Goal: Task Accomplishment & Management: Use online tool/utility

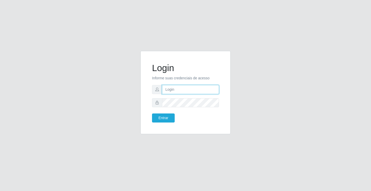
click at [169, 89] on input "text" at bounding box center [190, 89] width 57 height 9
type input "zivaneide@ideal"
click at [152, 113] on button "Entrar" at bounding box center [163, 117] width 23 height 9
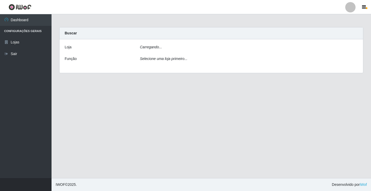
click at [166, 116] on main "Carregando... Buscar [PERSON_NAME]... Função Selecione uma loja primeiro..." at bounding box center [212, 96] width 320 height 164
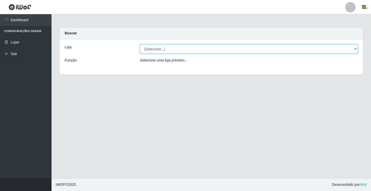
click at [358, 48] on select "[Selecione...] Ideal - Conceição" at bounding box center [249, 48] width 218 height 9
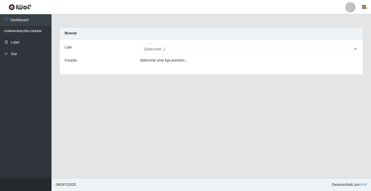
click at [238, 68] on div "Loja [Selecione...] Ideal - Conceição Função Selecione uma loja primeiro..." at bounding box center [212, 56] width 304 height 35
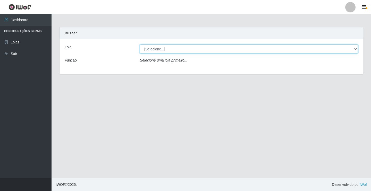
click at [356, 50] on select "[Selecione...] Ideal - Conceição" at bounding box center [249, 48] width 218 height 9
select select "231"
click at [140, 44] on select "[Selecione...] Ideal - Conceição" at bounding box center [249, 48] width 218 height 9
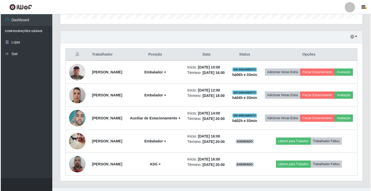
scroll to position [181, 0]
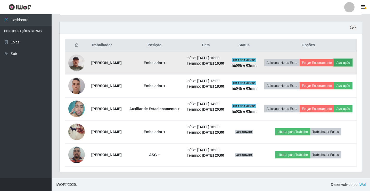
click at [334, 65] on button "Avaliação" at bounding box center [343, 62] width 18 height 7
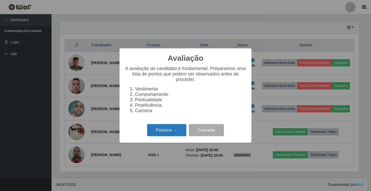
click at [167, 134] on button "Próximo →" at bounding box center [166, 130] width 39 height 12
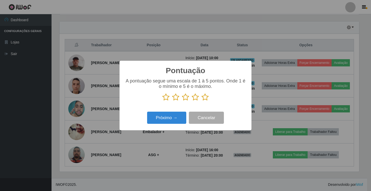
scroll to position [257789, 257596]
click at [187, 98] on icon at bounding box center [185, 97] width 7 height 8
click at [182, 101] on input "radio" at bounding box center [182, 101] width 0 height 0
click at [174, 121] on button "Próximo →" at bounding box center [166, 117] width 39 height 12
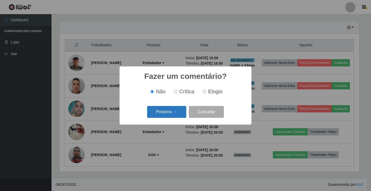
click at [173, 112] on button "Próximo →" at bounding box center [166, 112] width 39 height 12
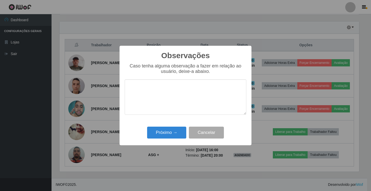
click at [164, 100] on textarea at bounding box center [186, 96] width 122 height 35
type textarea "ativo"
click at [170, 132] on button "Próximo →" at bounding box center [166, 132] width 39 height 12
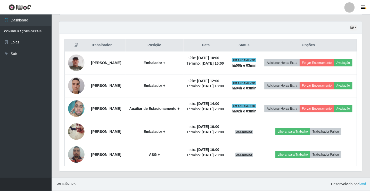
scroll to position [107, 303]
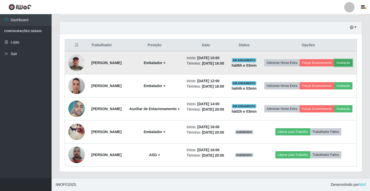
click at [334, 64] on button "Avaliação" at bounding box center [343, 62] width 18 height 7
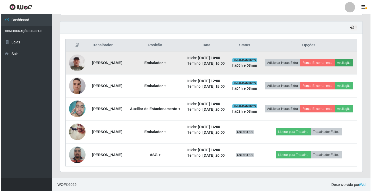
scroll to position [107, 300]
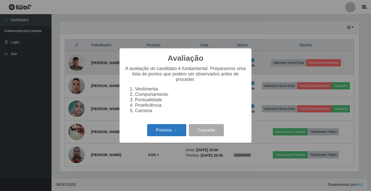
click at [176, 134] on button "Próximo →" at bounding box center [166, 130] width 39 height 12
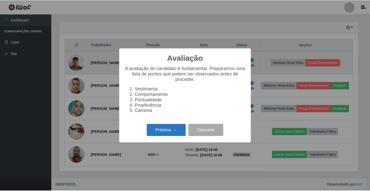
scroll to position [257789, 257596]
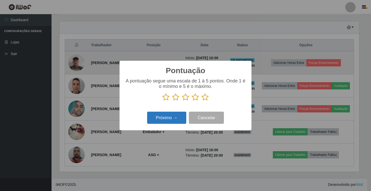
click at [185, 112] on button "Próximo →" at bounding box center [166, 117] width 39 height 12
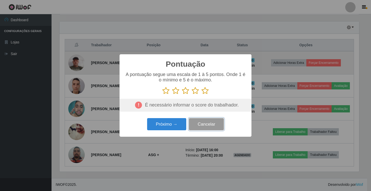
click at [196, 122] on button "Cancelar" at bounding box center [206, 124] width 35 height 12
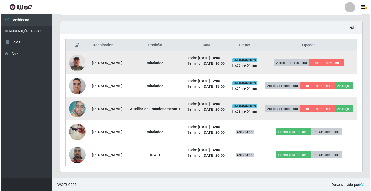
scroll to position [144, 0]
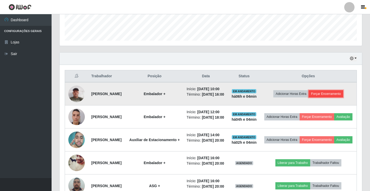
click at [337, 97] on button "Forçar Encerramento" at bounding box center [326, 93] width 35 height 7
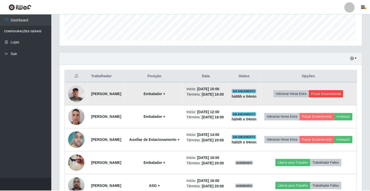
scroll to position [107, 300]
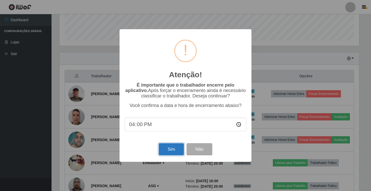
click at [174, 153] on button "Sim" at bounding box center [171, 149] width 25 height 12
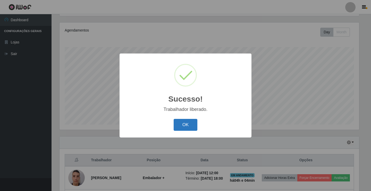
click at [192, 122] on button "OK" at bounding box center [186, 125] width 24 height 12
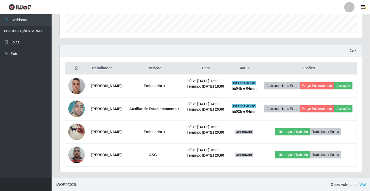
scroll to position [189, 0]
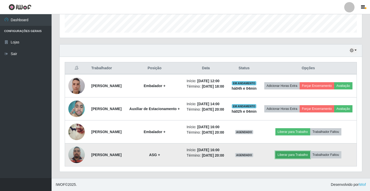
click at [301, 152] on button "Liberar para Trabalho" at bounding box center [292, 154] width 35 height 7
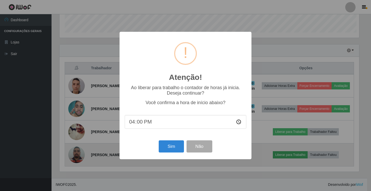
scroll to position [107, 300]
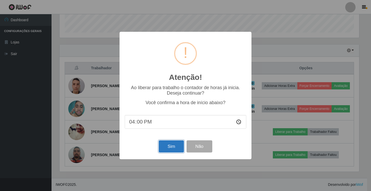
click at [173, 149] on button "Sim" at bounding box center [171, 146] width 25 height 12
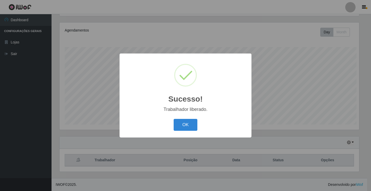
scroll to position [0, 0]
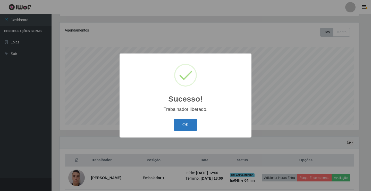
click at [188, 124] on button "OK" at bounding box center [186, 125] width 24 height 12
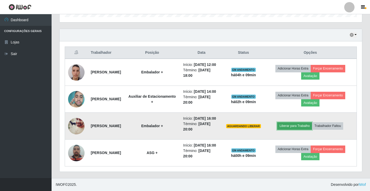
click at [302, 122] on button "Liberar para Trabalho" at bounding box center [294, 125] width 35 height 7
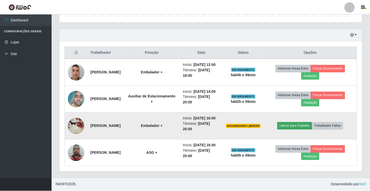
scroll to position [107, 300]
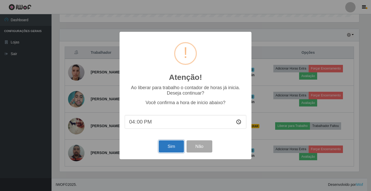
click at [177, 149] on button "Sim" at bounding box center [171, 146] width 25 height 12
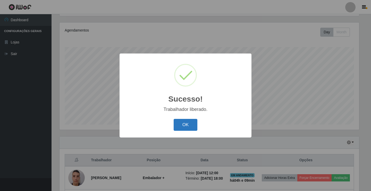
click at [184, 121] on button "OK" at bounding box center [186, 125] width 24 height 12
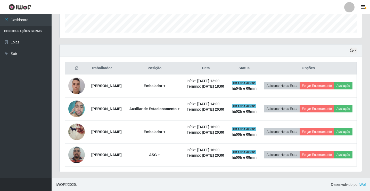
scroll to position [189, 0]
click at [17, 53] on link "Sair" at bounding box center [26, 54] width 52 height 12
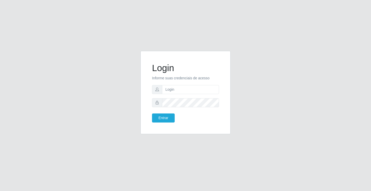
click at [236, 92] on div "Login Informe suas credenciais de acesso Entrar" at bounding box center [186, 95] width 294 height 89
